Goal: Register for event/course

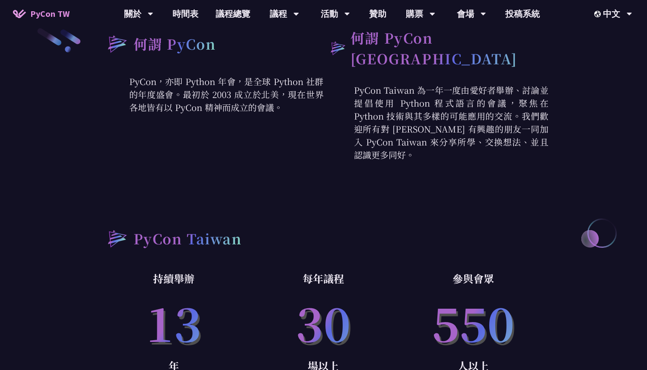
scroll to position [258, 0]
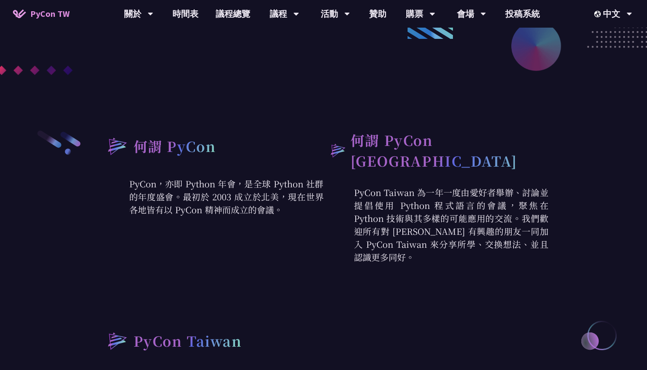
drag, startPoint x: 350, startPoint y: 189, endPoint x: 433, endPoint y: 246, distance: 100.0
click at [433, 246] on p "PyCon Taiwan 為一年一度由愛好者舉辦、討論並提倡使用 Python 程式語言的會議，聚焦在 Python 技術與其多樣的可能應用的交流。我們歡迎所…" at bounding box center [435, 225] width 225 height 78
click at [432, 245] on p "PyCon Taiwan 為一年一度由愛好者舉辦、討論並提倡使用 Python 程式語言的會議，聚焦在 Python 技術與其多樣的可能應用的交流。我們歡迎所…" at bounding box center [435, 225] width 225 height 78
drag, startPoint x: 433, startPoint y: 244, endPoint x: 353, endPoint y: 189, distance: 97.2
click at [353, 189] on p "PyCon Taiwan 為一年一度由愛好者舉辦、討論並提倡使用 Python 程式語言的會議，聚焦在 Python 技術與其多樣的可能應用的交流。我們歡迎所…" at bounding box center [435, 225] width 225 height 78
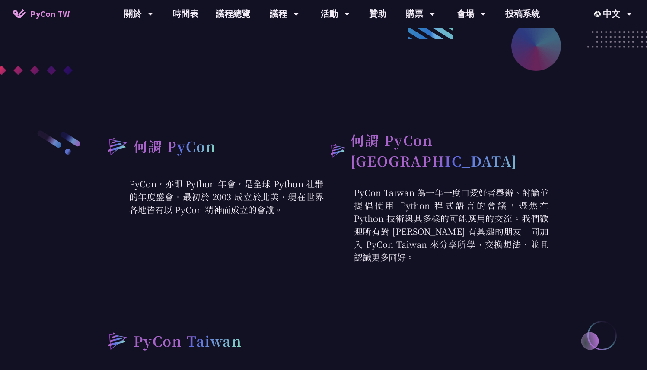
click at [355, 196] on p "PyCon Taiwan 為一年一度由愛好者舉辦、討論並提倡使用 Python 程式語言的會議，聚焦在 Python 技術與其多樣的可能應用的交流。我們歡迎所…" at bounding box center [435, 225] width 225 height 78
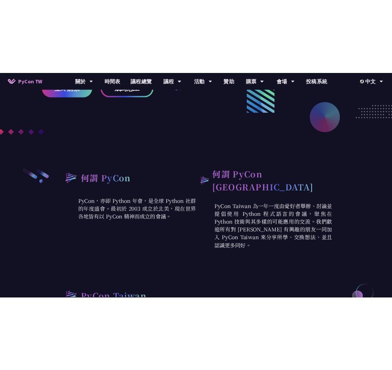
scroll to position [0, 0]
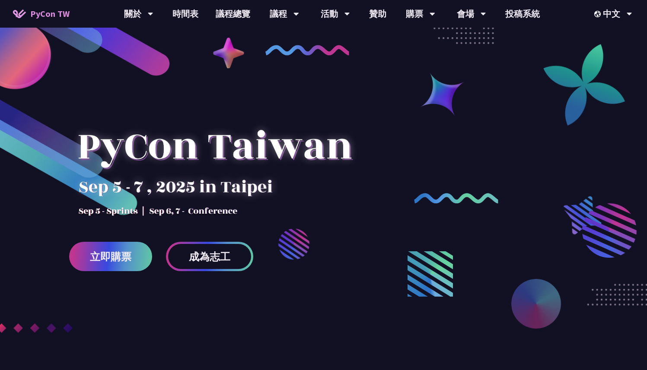
drag, startPoint x: 114, startPoint y: 188, endPoint x: 161, endPoint y: 190, distance: 46.7
click at [161, 190] on div at bounding box center [214, 155] width 291 height 121
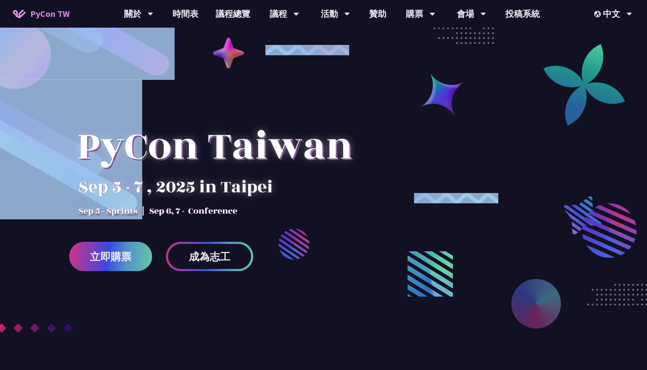
drag, startPoint x: 305, startPoint y: 38, endPoint x: 318, endPoint y: 68, distance: 32.3
click at [318, 69] on div "立即購票 成為志工" at bounding box center [323, 172] width 647 height 344
click at [354, 114] on div at bounding box center [214, 155] width 291 height 121
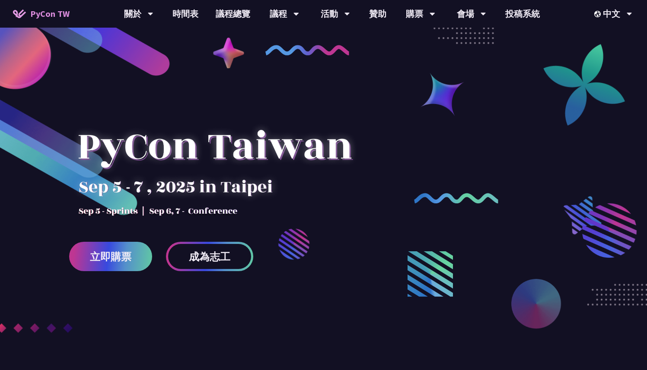
click at [241, 65] on div at bounding box center [323, 224] width 647 height 344
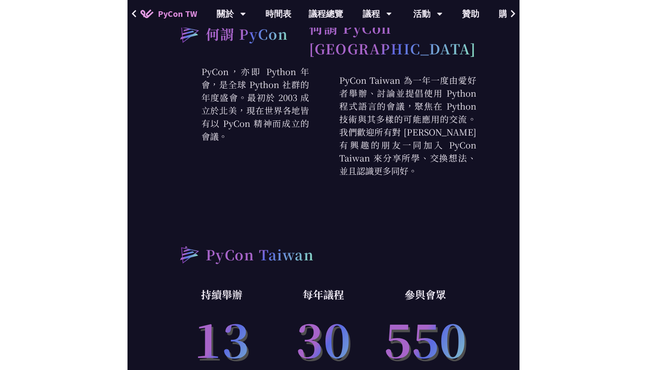
scroll to position [503, 0]
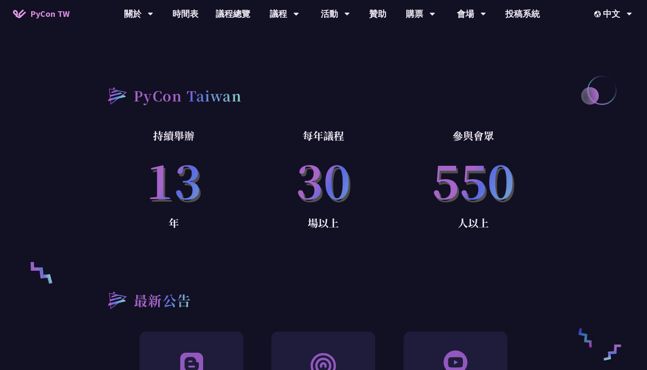
click at [346, 232] on div "每年議程 30 場以上" at bounding box center [323, 192] width 150 height 130
